Goal: Transaction & Acquisition: Obtain resource

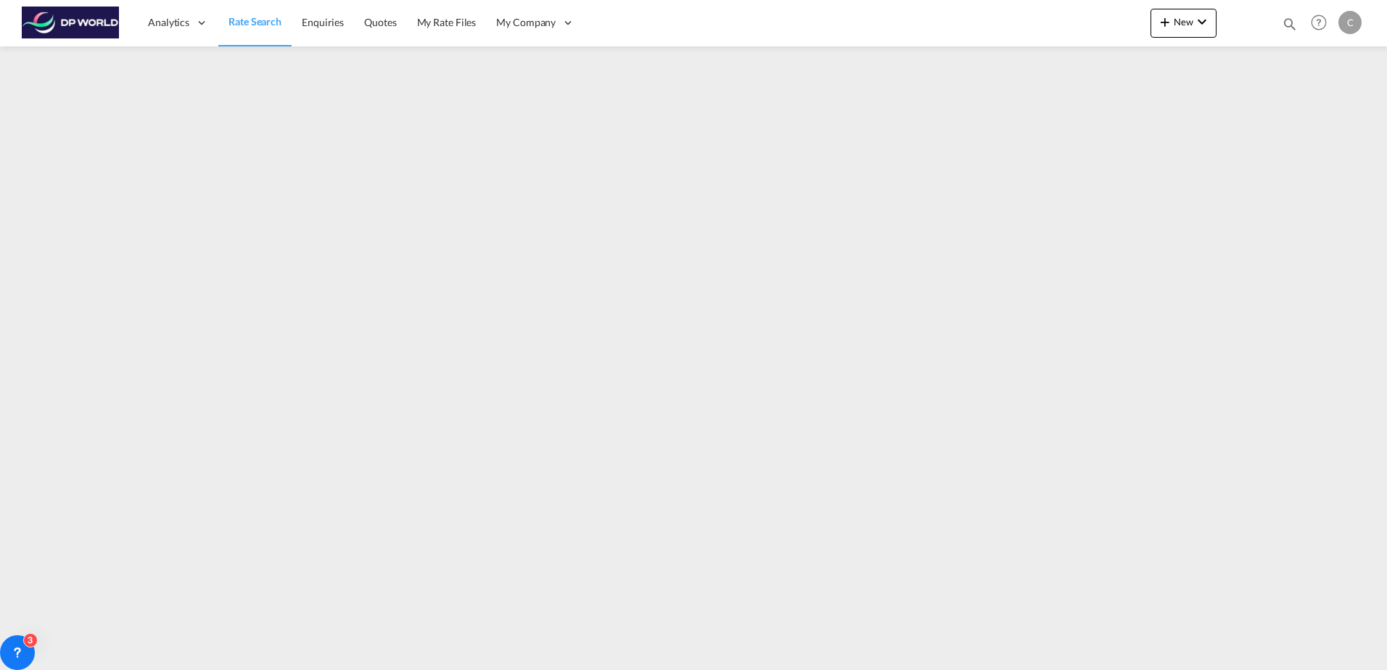
drag, startPoint x: 278, startPoint y: 28, endPoint x: 25, endPoint y: 38, distance: 253.4
click at [278, 28] on span "Rate Search" at bounding box center [255, 22] width 53 height 15
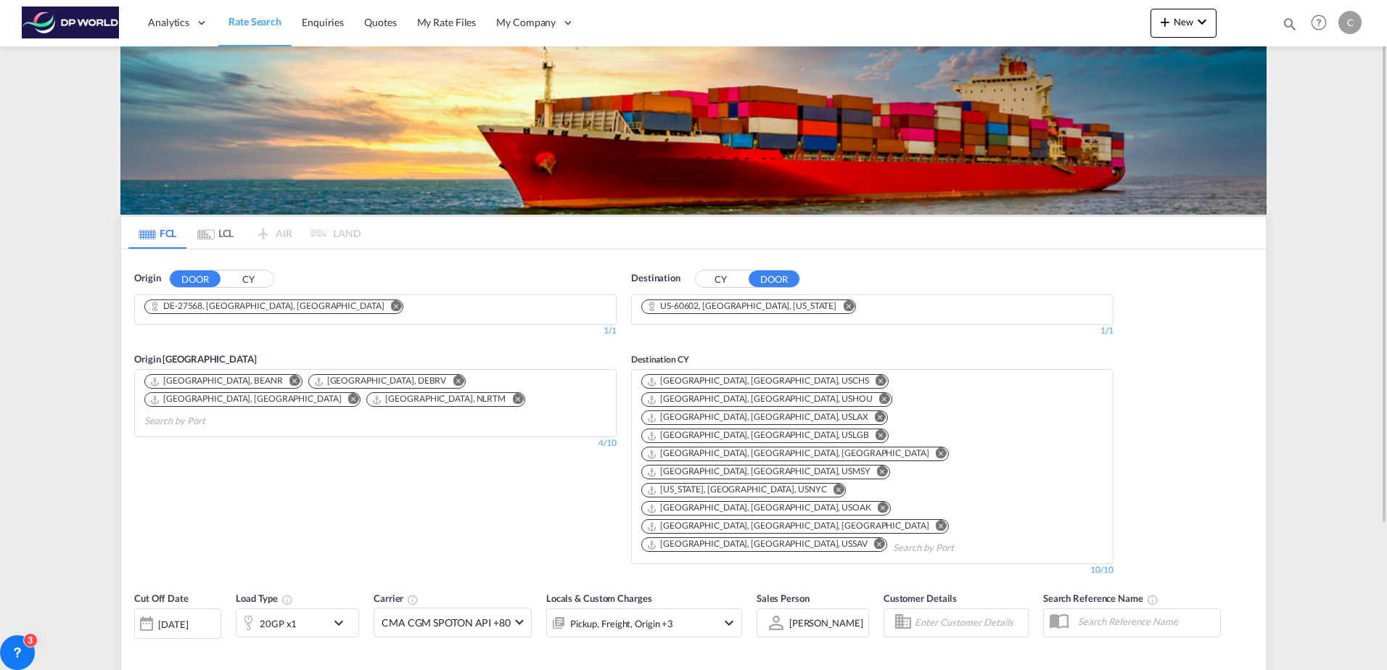
click at [391, 304] on md-icon "Remove" at bounding box center [396, 305] width 11 height 11
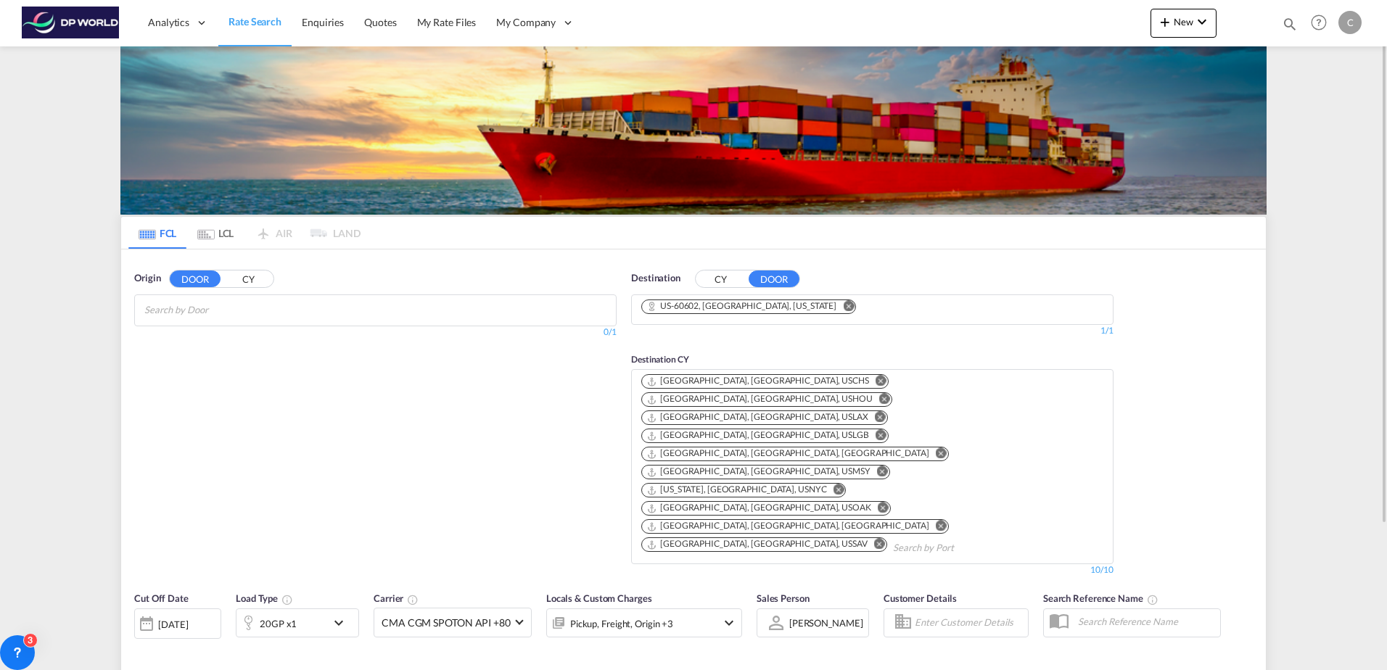
click at [843, 309] on md-icon "Remove" at bounding box center [848, 305] width 11 height 11
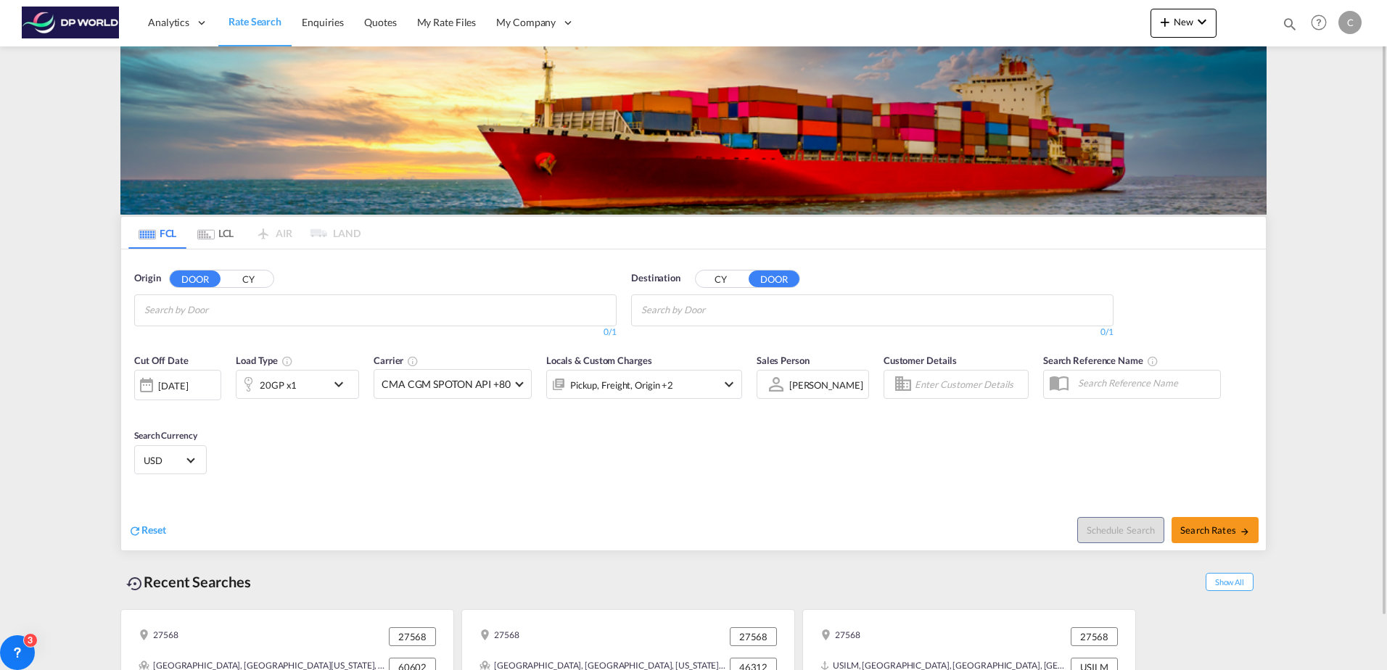
click at [245, 280] on button "CY" at bounding box center [248, 279] width 51 height 17
click at [216, 317] on input "Search by Port" at bounding box center [213, 310] width 138 height 23
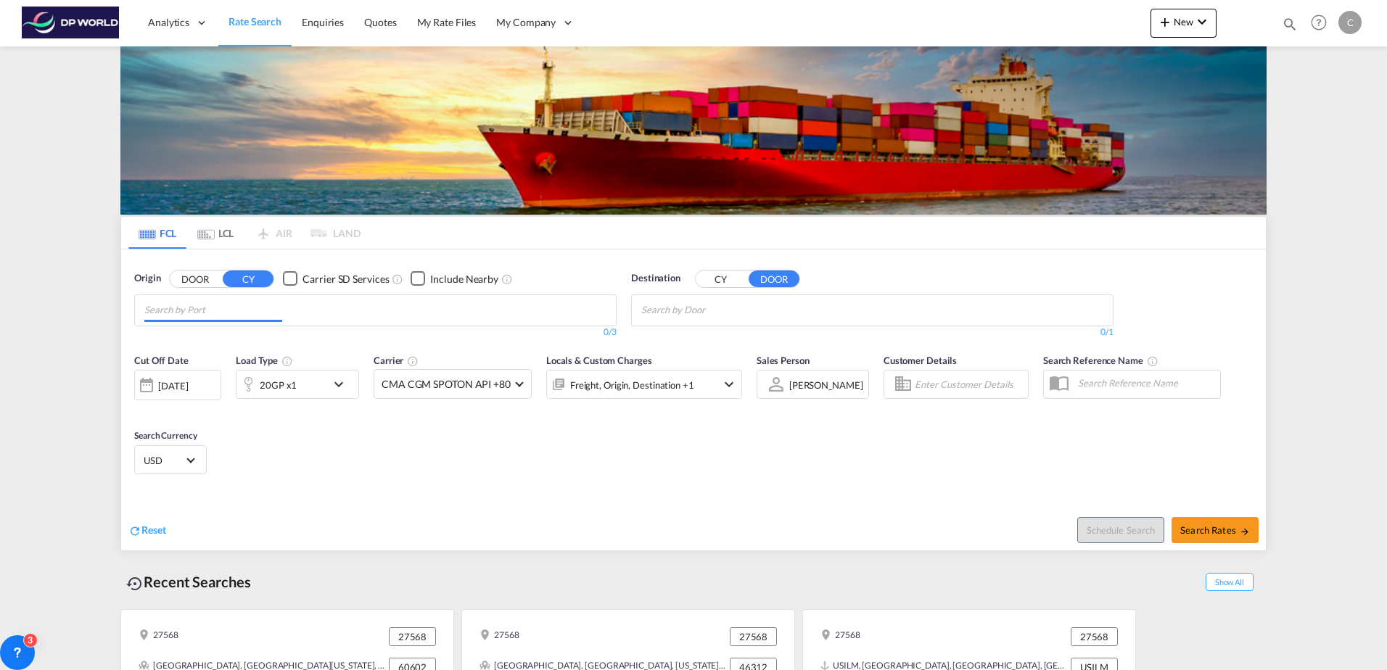
paste input "Laem Chabang"
type input "Laem Chabang"
click at [304, 383] on div "20GP x1" at bounding box center [282, 384] width 90 height 29
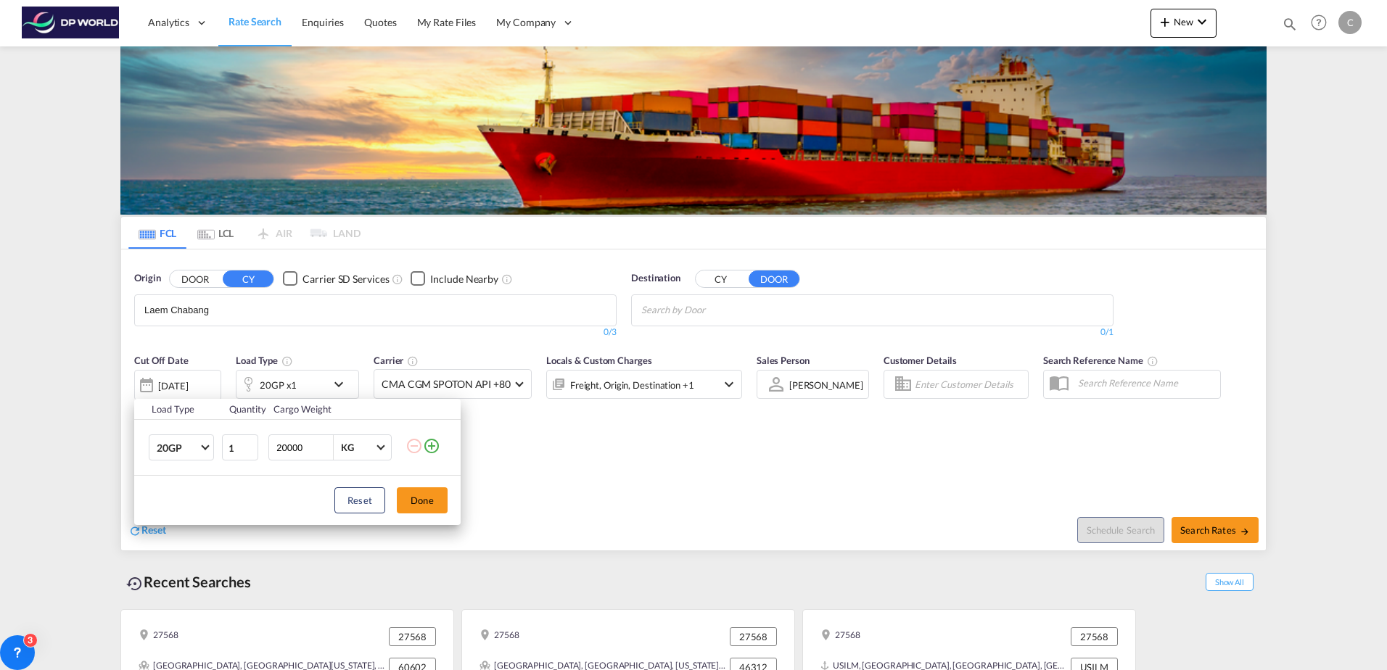
click at [578, 451] on div "Load Type Quantity Cargo Weight 20GP 20GP 40GP 40HC 45HC 20RE 40RE 40HR 20OT 40…" at bounding box center [693, 335] width 1387 height 670
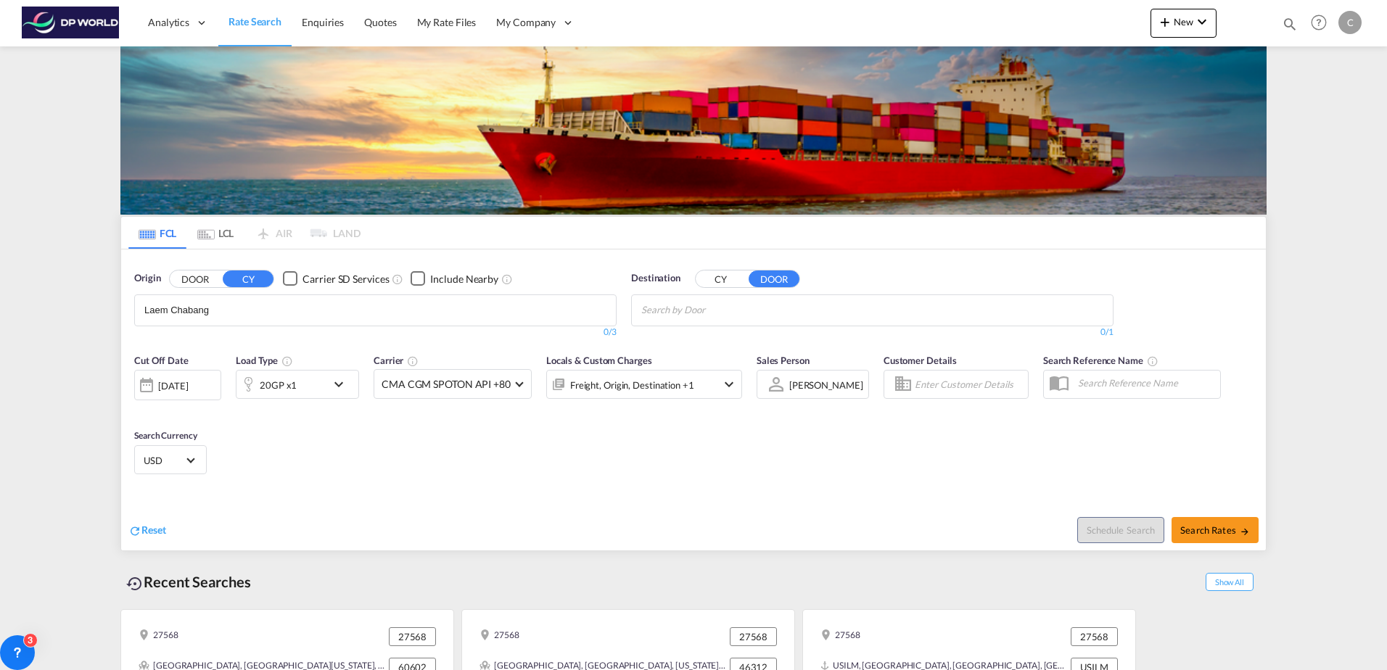
click at [731, 306] on body "Analytics Dashboard Rate Search Enquiries Quotes My Rate Files My Company" at bounding box center [693, 335] width 1387 height 670
drag, startPoint x: 731, startPoint y: 306, endPoint x: 720, endPoint y: 278, distance: 30.6
click at [720, 278] on button "CY" at bounding box center [721, 279] width 51 height 17
click at [800, 309] on body "Analytics Dashboard Rate Search Enquiries Quotes My Rate Files My Company" at bounding box center [693, 335] width 1387 height 670
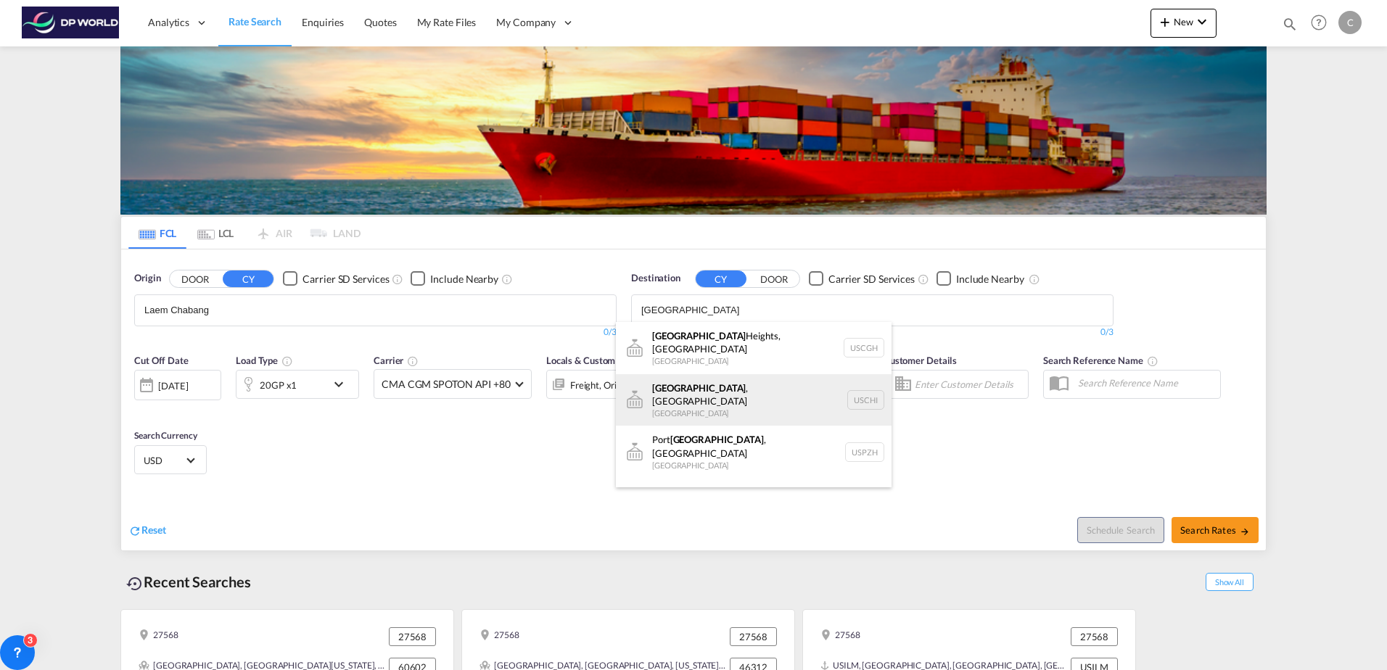
type input "[GEOGRAPHIC_DATA]"
click at [756, 389] on div "[GEOGRAPHIC_DATA] , [GEOGRAPHIC_DATA] [GEOGRAPHIC_DATA] [GEOGRAPHIC_DATA]" at bounding box center [754, 400] width 276 height 52
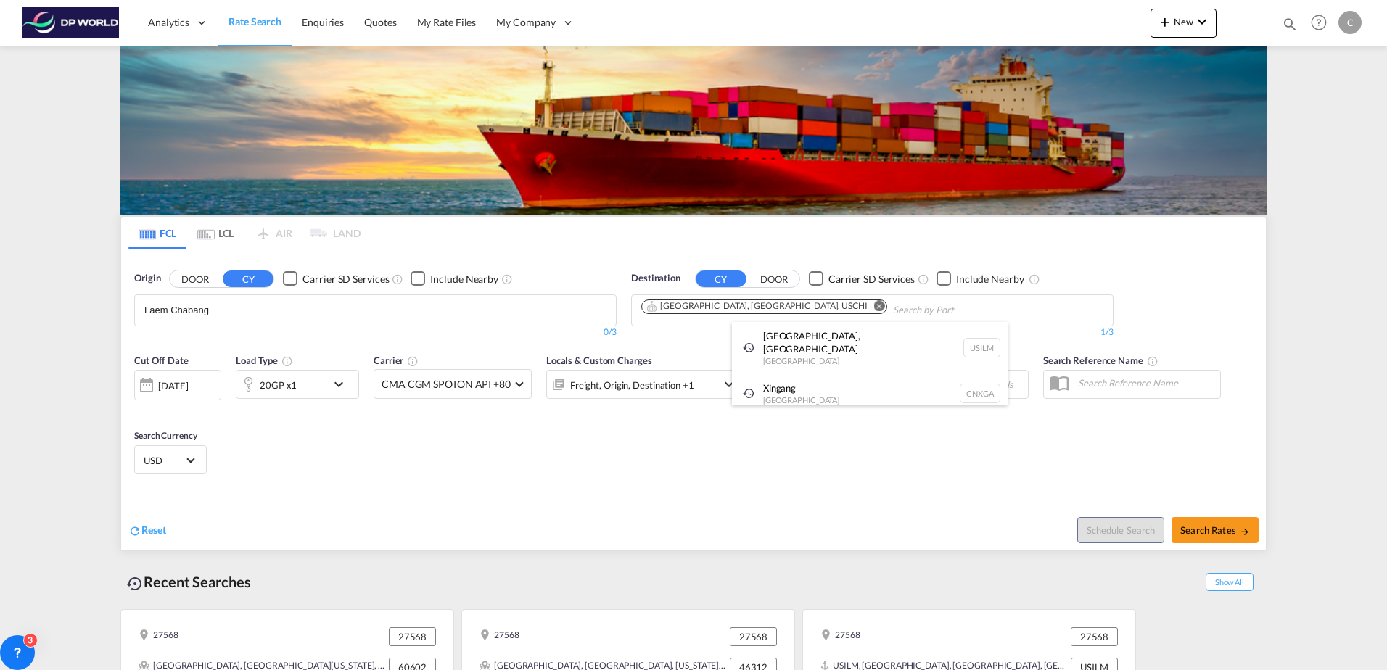
click at [1064, 450] on div at bounding box center [693, 335] width 1387 height 670
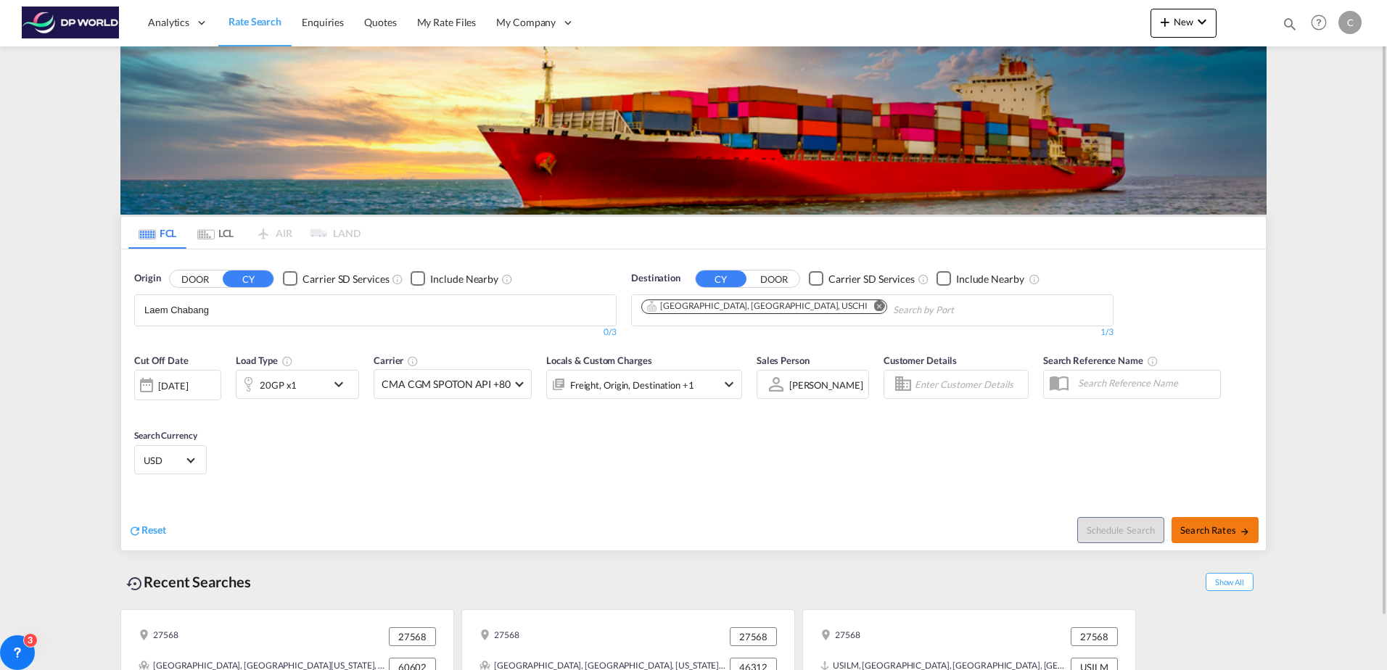
click at [1210, 527] on span "Search Rates" at bounding box center [1215, 531] width 70 height 12
click at [340, 314] on body "Analytics Dashboard Rate Search Enquiries Quotes My Rate Files My Company" at bounding box center [693, 335] width 1387 height 670
drag, startPoint x: 287, startPoint y: 313, endPoint x: 215, endPoint y: 314, distance: 71.8
click at [285, 313] on md-chips-wrap "Laem Chabang" at bounding box center [215, 308] width 146 height 27
click at [192, 313] on body "Analytics Dashboard Rate Search Enquiries Quotes My Rate Files My Company" at bounding box center [693, 335] width 1387 height 670
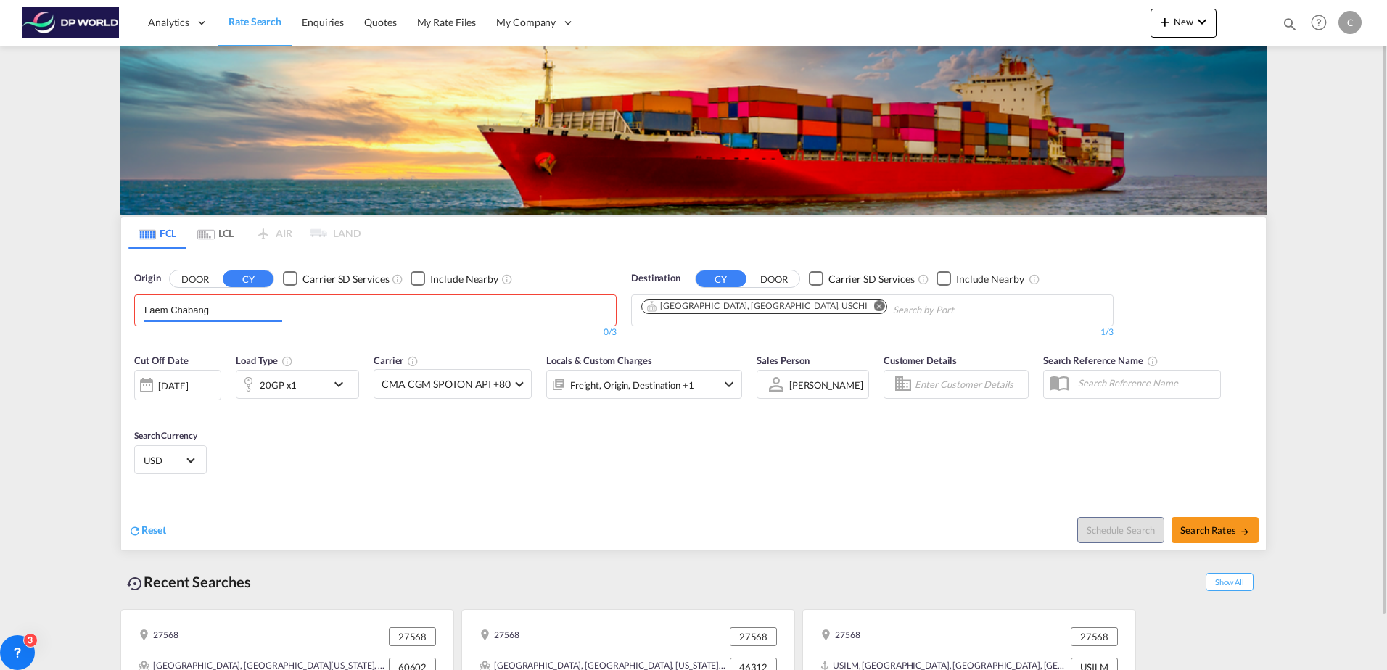
click at [192, 313] on body "Analytics Dashboard Rate Search Enquiries Quotes My Rate Files My Company" at bounding box center [693, 335] width 1387 height 670
click at [243, 302] on body "Analytics Dashboard Rate Search Enquiries Quotes My Rate Files My Company" at bounding box center [693, 335] width 1387 height 670
click at [239, 305] on input "Laem Chabang" at bounding box center [213, 310] width 138 height 23
click at [238, 311] on input "Laem Chabang" at bounding box center [213, 310] width 138 height 23
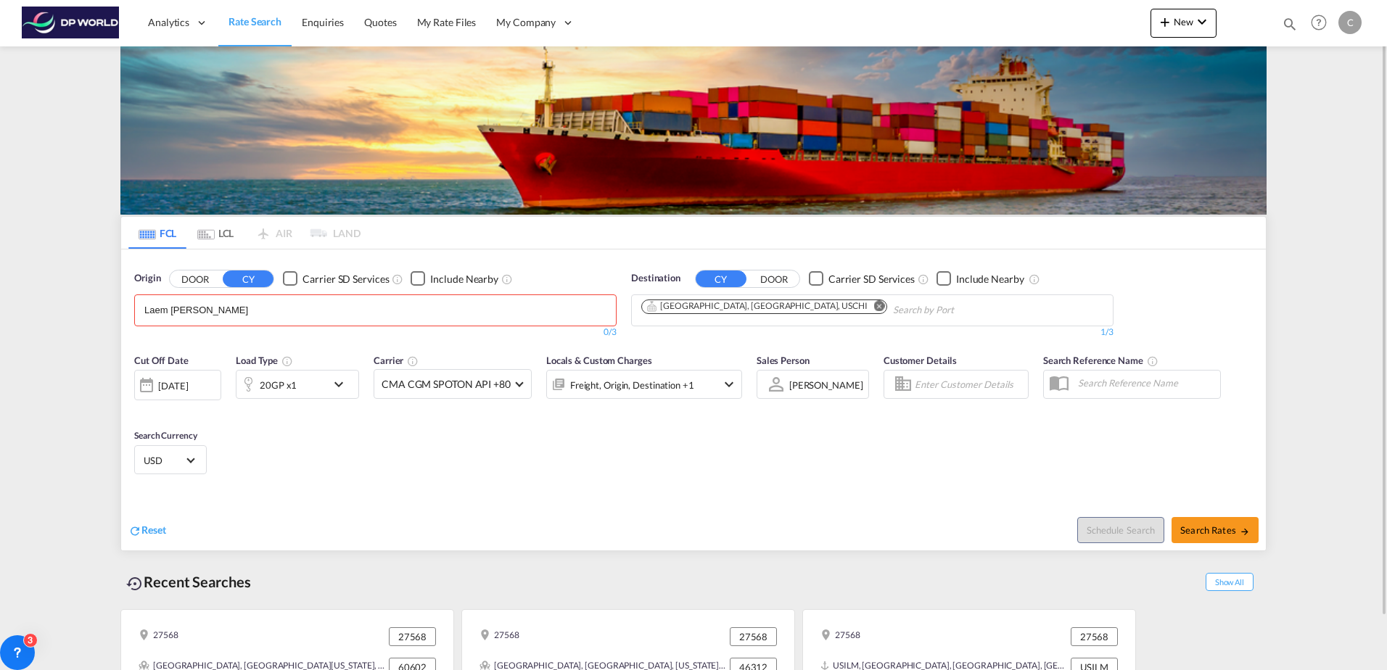
type input "Laem Chabang"
click at [216, 337] on div "Laem Chabang Thailand THLCH" at bounding box center [257, 344] width 276 height 44
click at [1180, 531] on button "Search Rates" at bounding box center [1215, 530] width 87 height 26
type input "THLCH to USCHI / [DATE]"
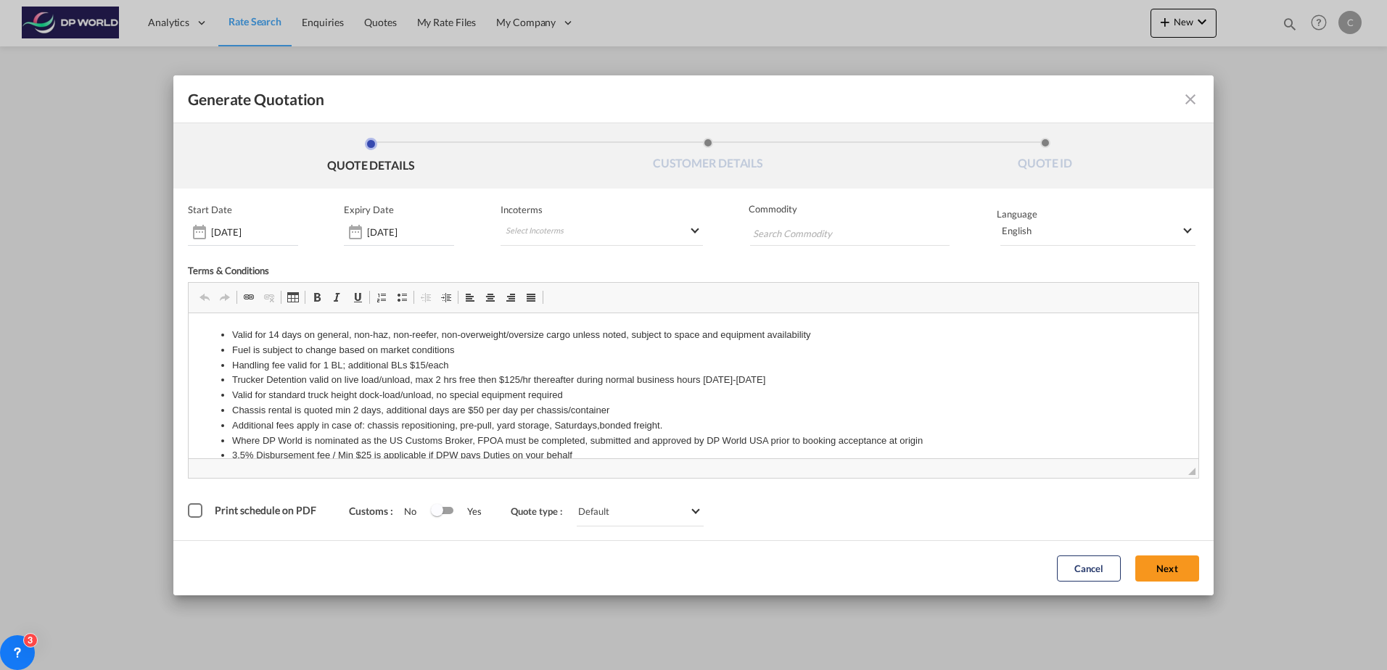
drag, startPoint x: 1191, startPoint y: 562, endPoint x: 1138, endPoint y: 556, distance: 54.1
click at [1191, 562] on button "Next" at bounding box center [1167, 569] width 64 height 26
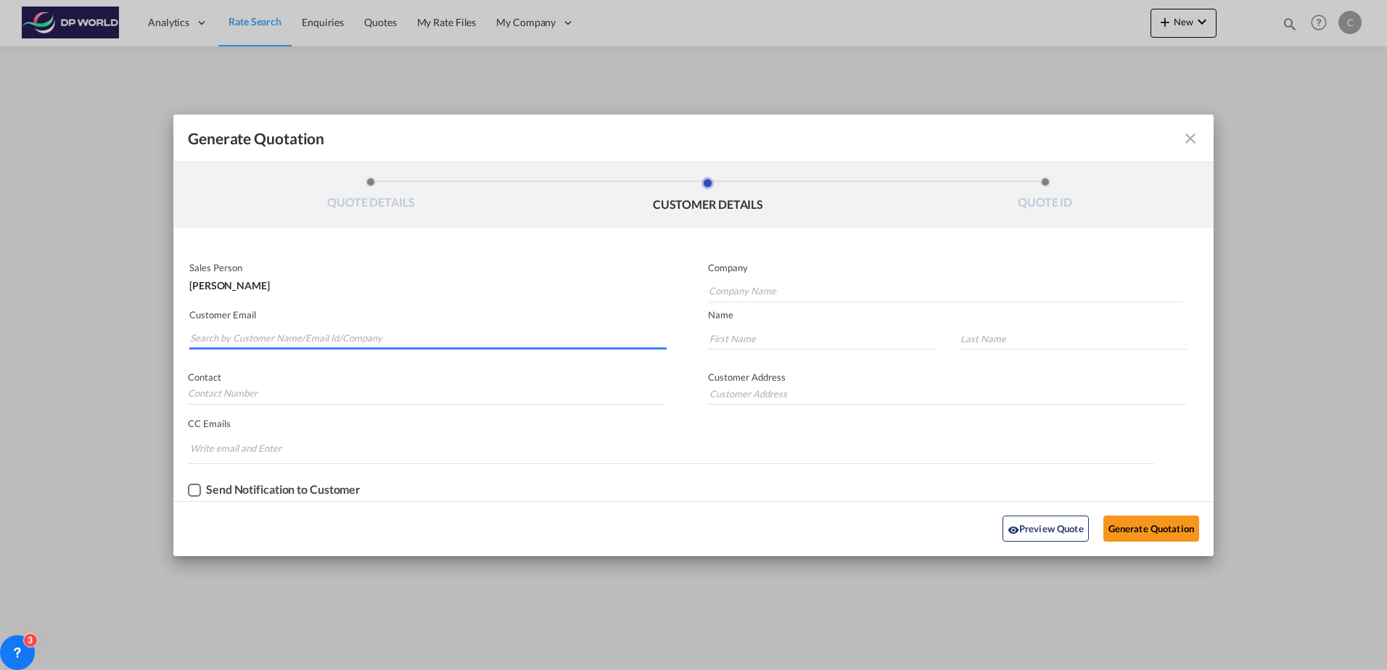
click at [265, 349] on md-autocomplete-wrap "Generate QuotationQUOTE ..." at bounding box center [427, 335] width 477 height 29
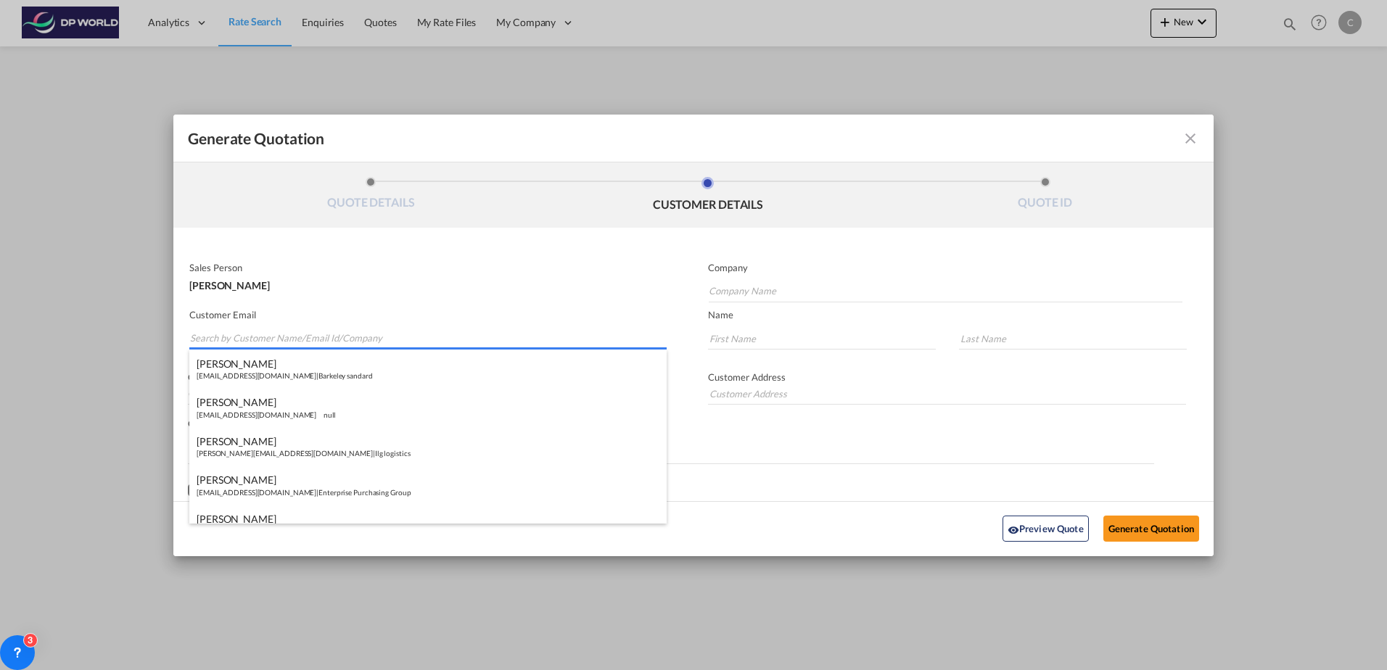
click at [223, 340] on input "Search by Customer Name/Email Id/Company" at bounding box center [428, 339] width 477 height 22
paste input "[EMAIL_ADDRESS][DOMAIN_NAME]"
type input "[EMAIL_ADDRESS][DOMAIN_NAME]"
click at [428, 323] on md-autocomplete-wrap "[EMAIL_ADDRESS][DOMAIN_NAME]" at bounding box center [427, 335] width 477 height 29
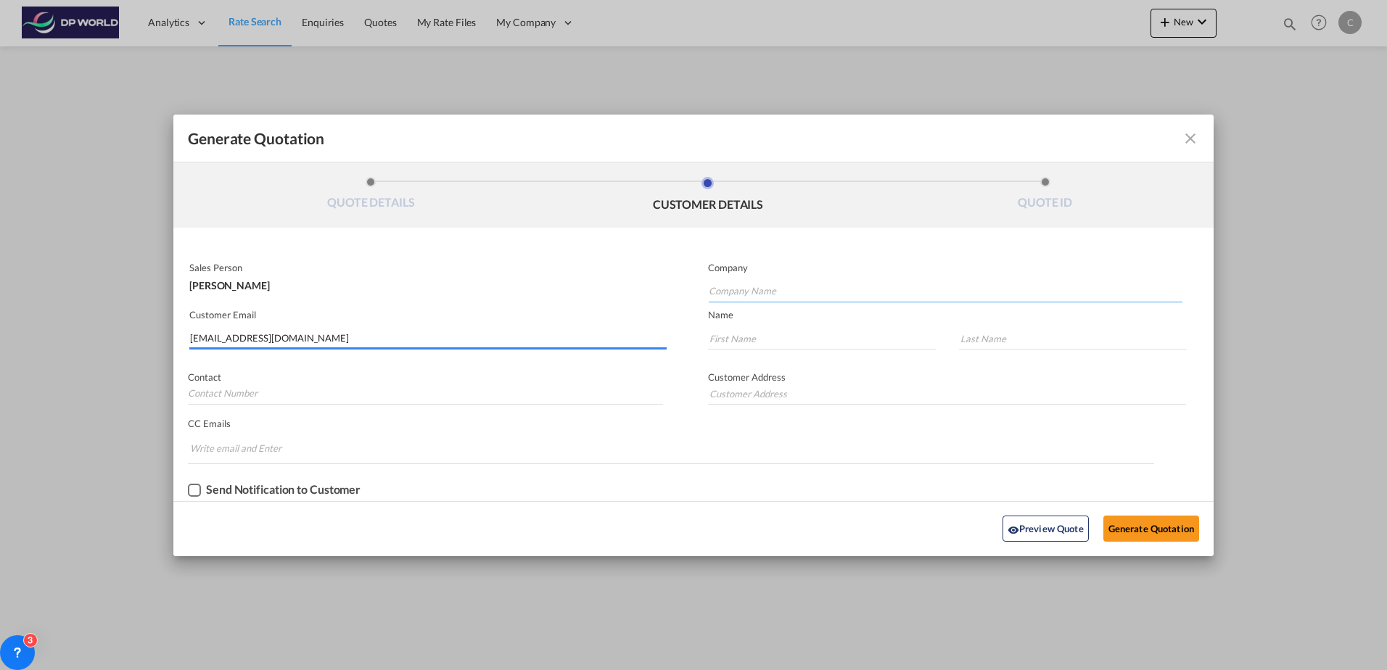
click at [827, 288] on input "Company Name" at bounding box center [946, 292] width 474 height 22
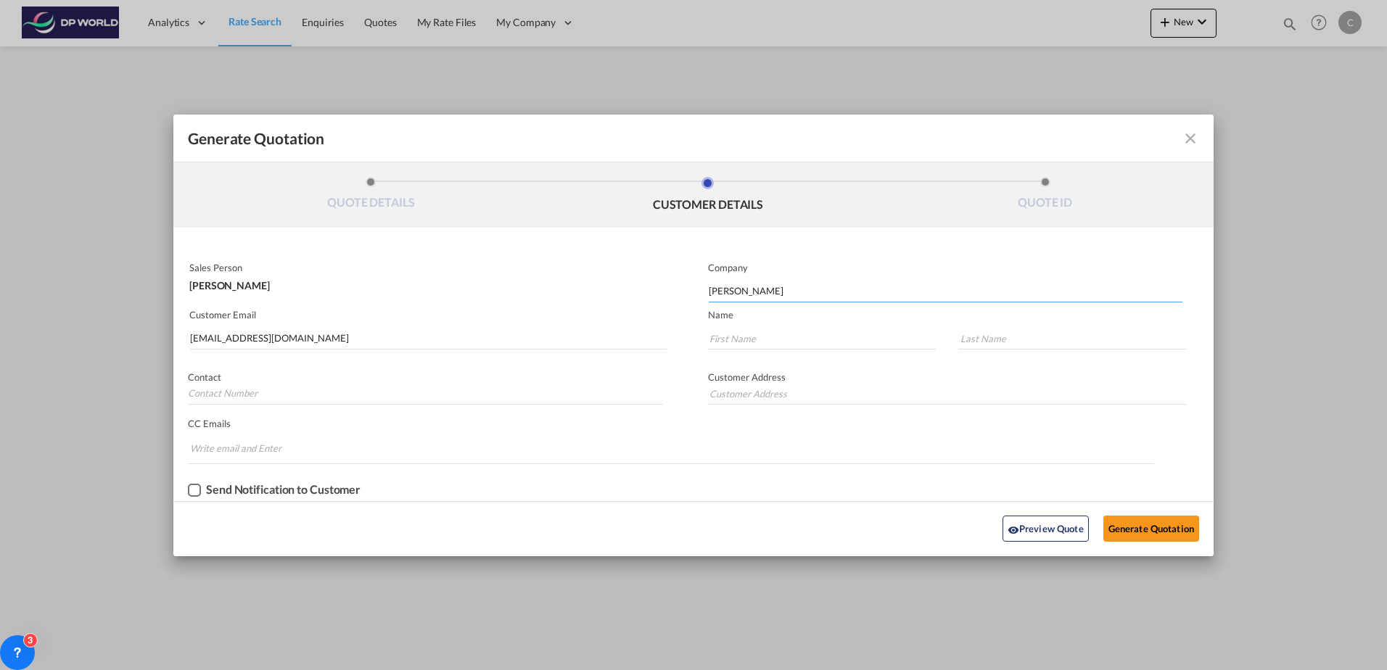
type input "[PERSON_NAME]"
click at [797, 350] on md-input-container "Generate QuotationQUOTE ..." at bounding box center [816, 341] width 244 height 30
click at [797, 347] on input "Generate QuotationQUOTE ..." at bounding box center [822, 339] width 228 height 22
type input "Yoav"
click at [1151, 535] on button "Generate Quotation" at bounding box center [1152, 529] width 96 height 26
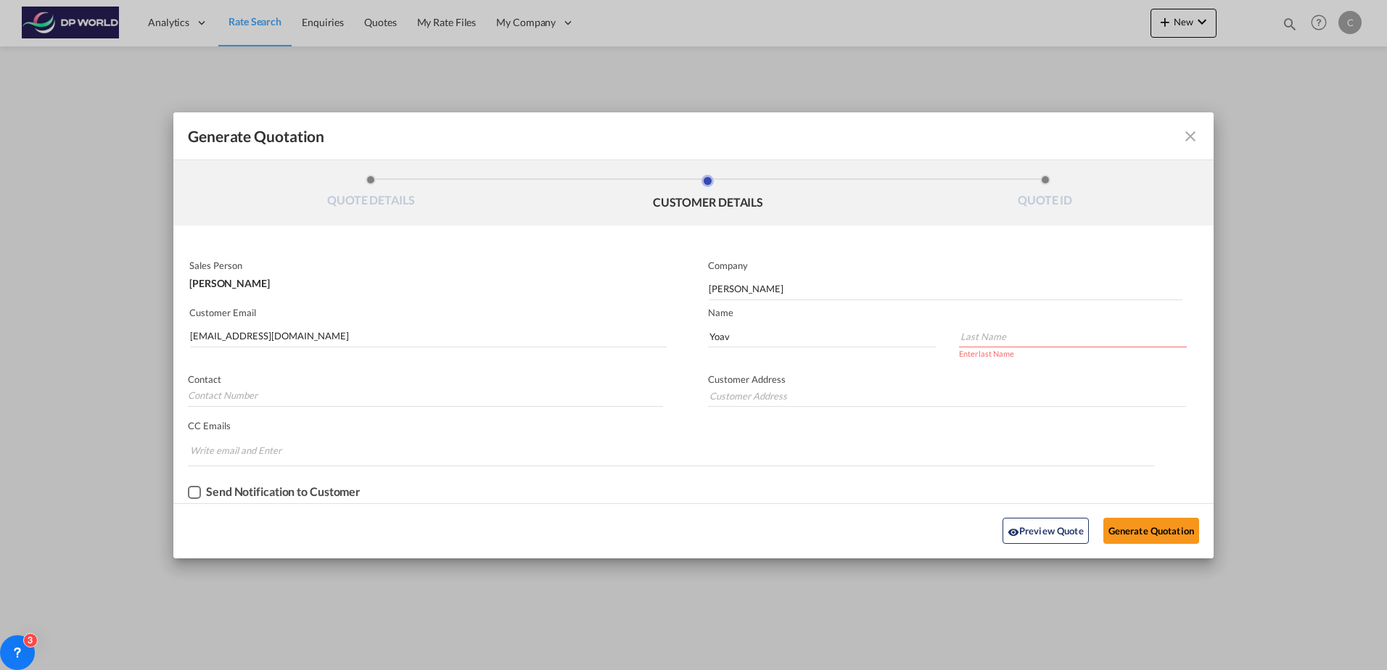
click at [1027, 334] on input "Generate QuotationQUOTE ..." at bounding box center [1073, 337] width 228 height 22
type input "Yoav"
click at [1126, 530] on button "Generate Quotation" at bounding box center [1152, 529] width 96 height 26
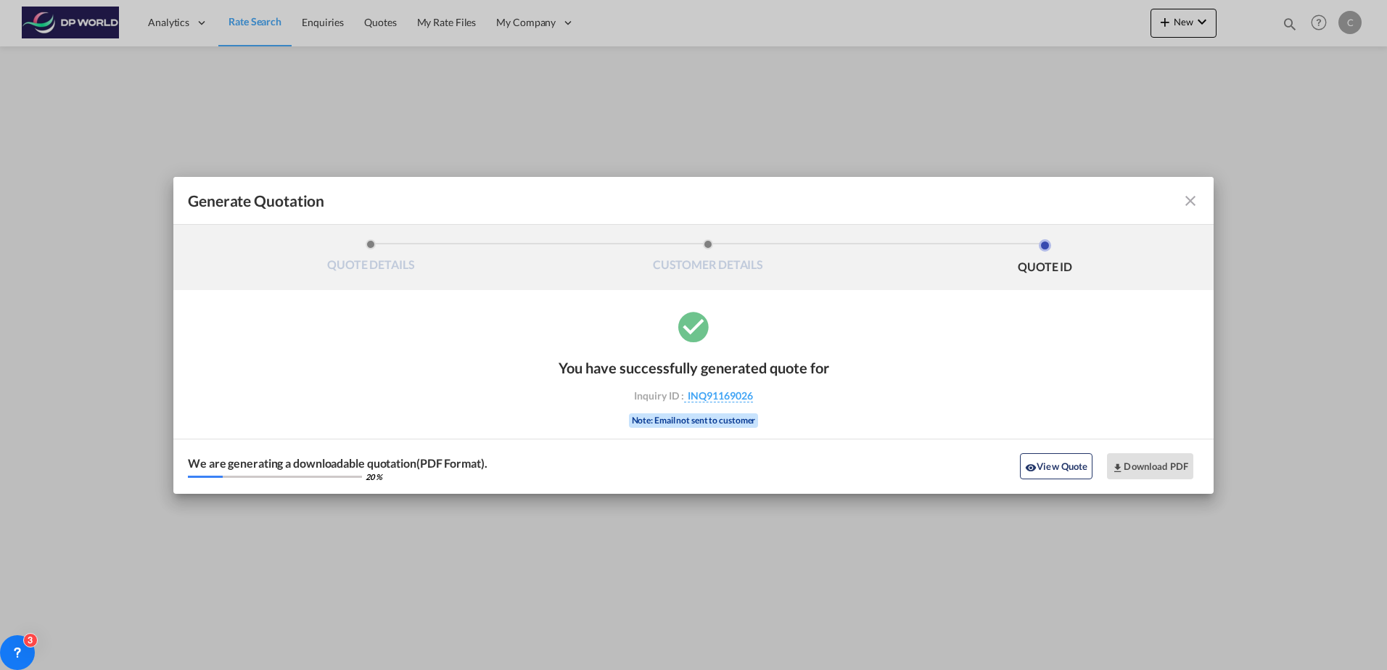
click at [1155, 461] on button "Download PDF" at bounding box center [1150, 466] width 86 height 26
click at [1190, 202] on md-icon "icon-close fg-AAA8AD cursor m-0" at bounding box center [1190, 200] width 17 height 17
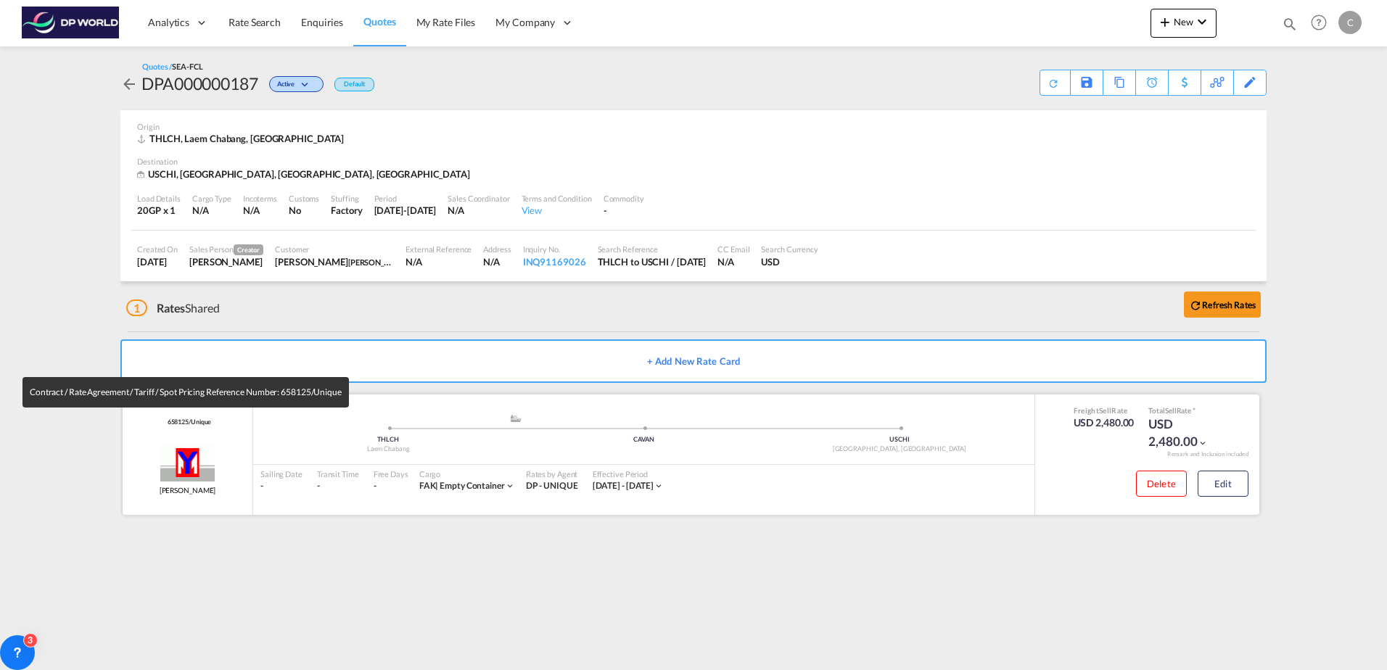
click at [178, 420] on span "658125/Unique" at bounding box center [188, 422] width 48 height 9
copy span "658125"
